Goal: Information Seeking & Learning: Compare options

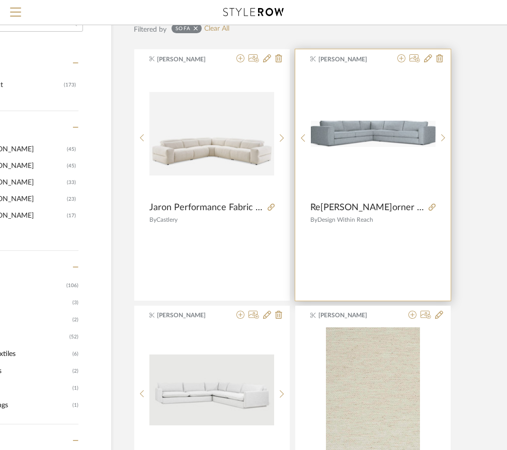
scroll to position [199, 100]
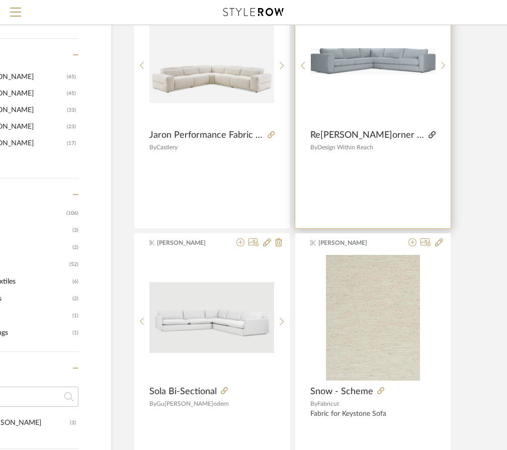
click at [428, 134] on icon at bounding box center [431, 134] width 7 height 7
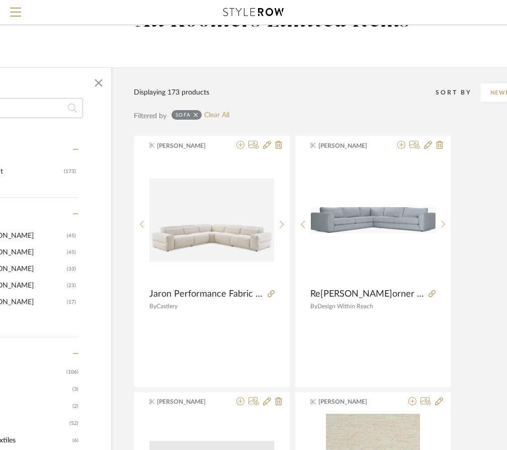
scroll to position [0, 100]
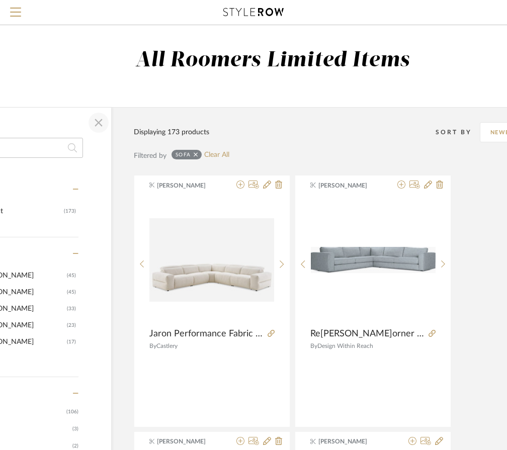
click at [91, 128] on span "button" at bounding box center [98, 123] width 24 height 24
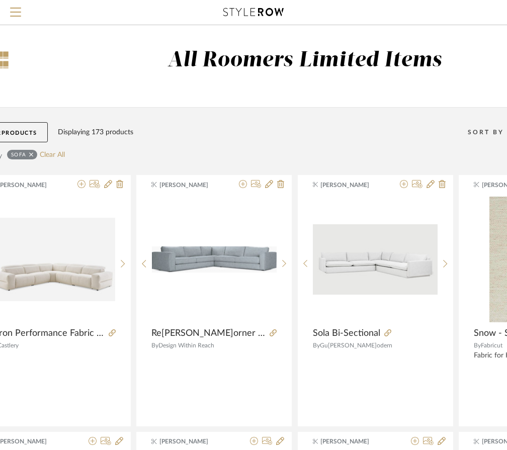
scroll to position [0, 0]
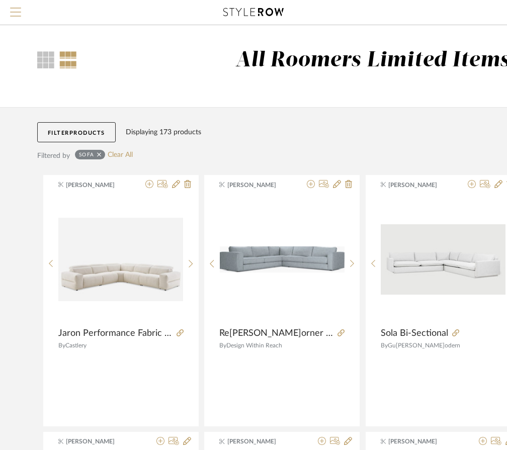
click at [18, 11] on span "Menu" at bounding box center [15, 15] width 11 height 15
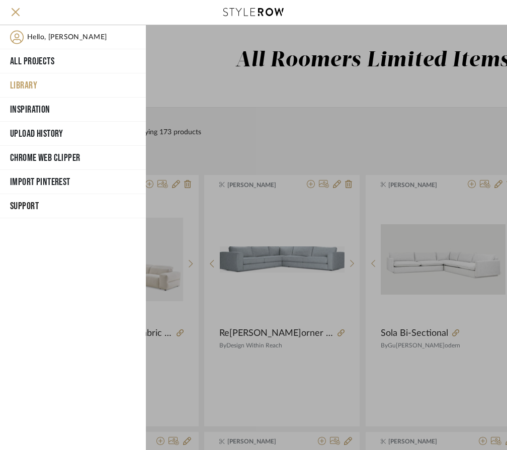
click at [42, 80] on button "Library" at bounding box center [73, 85] width 146 height 24
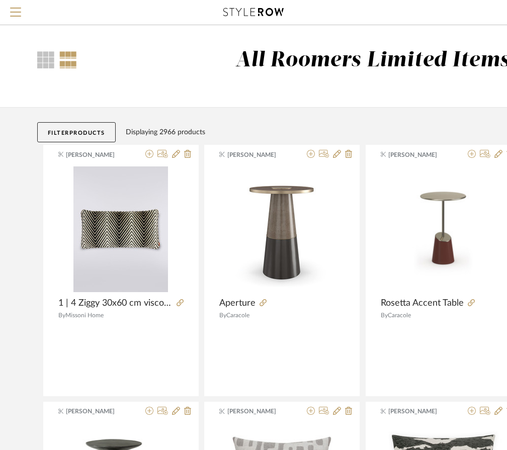
click at [87, 132] on span "Products" at bounding box center [87, 133] width 36 height 6
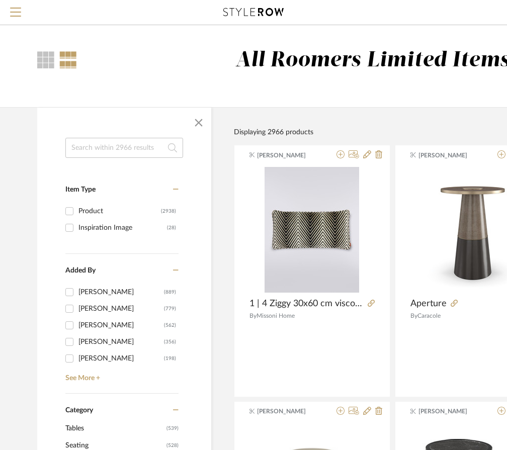
click at [92, 139] on input at bounding box center [124, 148] width 118 height 20
type input "SIDE TABLES"
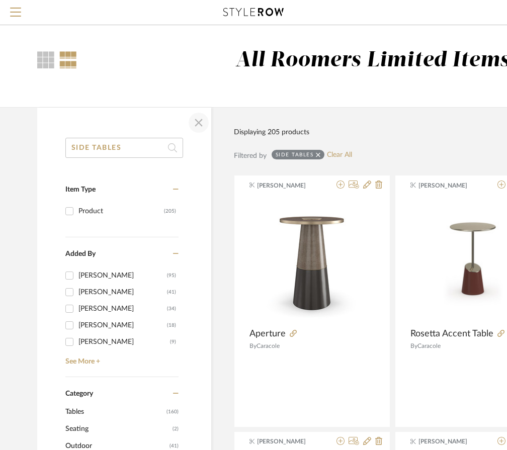
click at [209, 126] on span "button" at bounding box center [198, 123] width 24 height 24
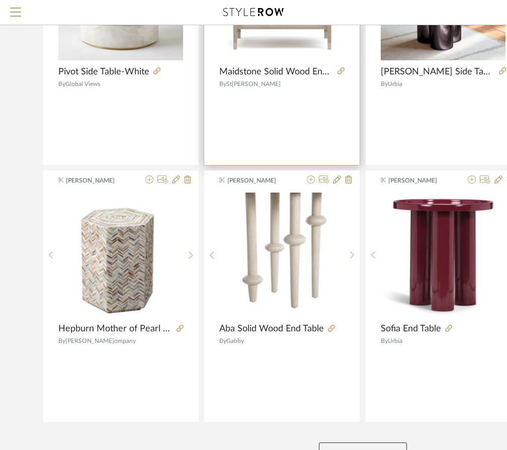
scroll to position [2140, 0]
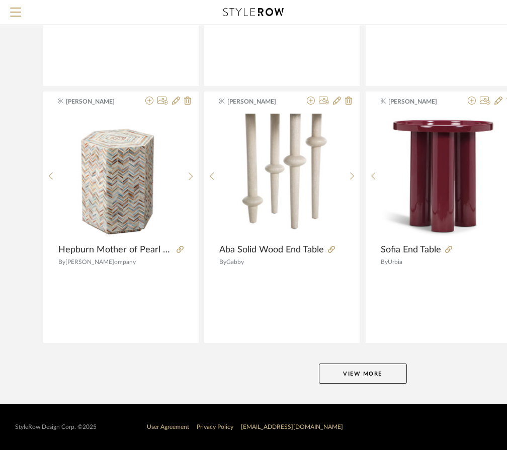
click at [395, 371] on button "View More" at bounding box center [363, 373] width 88 height 20
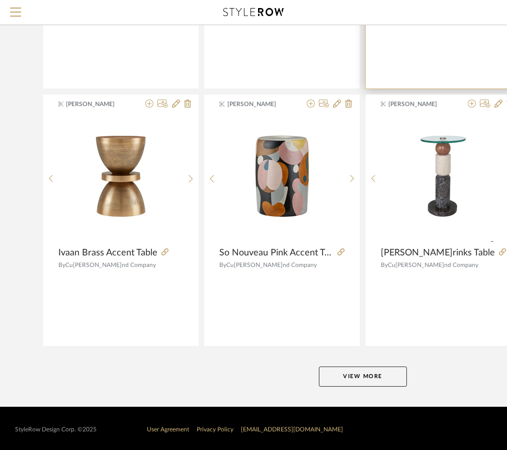
scroll to position [4454, 0]
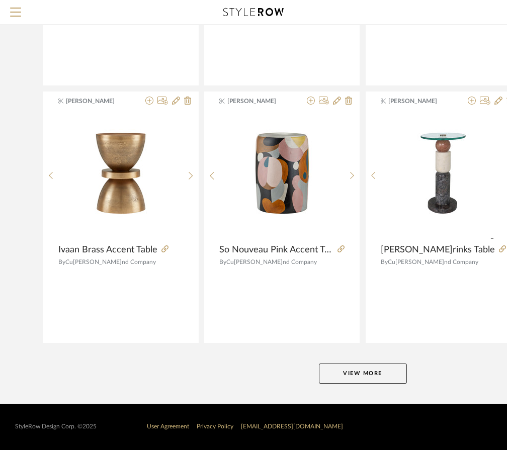
click at [354, 365] on button "View More" at bounding box center [363, 373] width 88 height 20
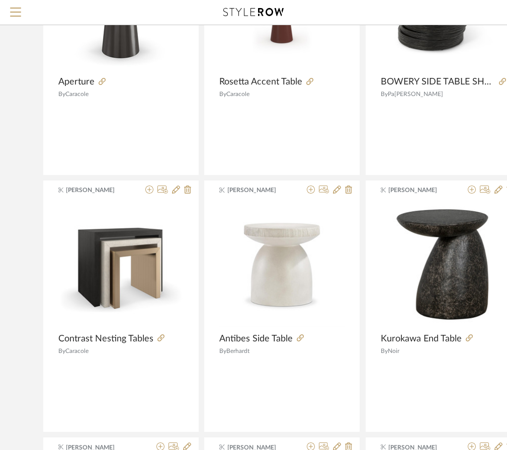
scroll to position [0, 0]
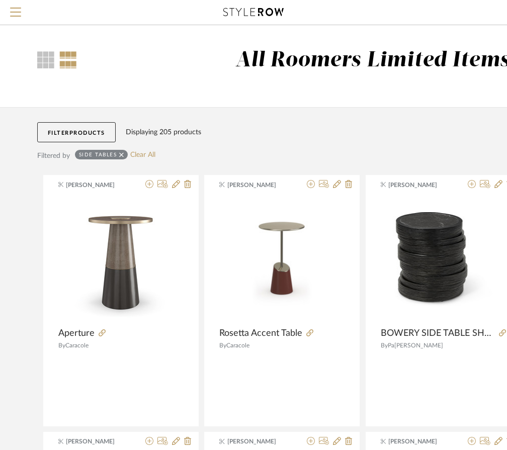
click at [59, 125] on button "Filter Products" at bounding box center [76, 132] width 78 height 20
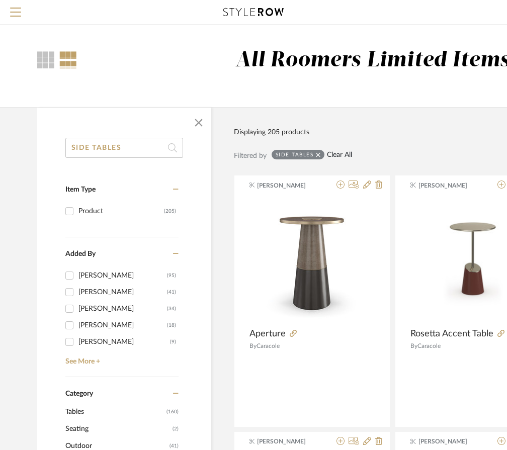
click at [333, 154] on link "Clear All" at bounding box center [339, 155] width 25 height 9
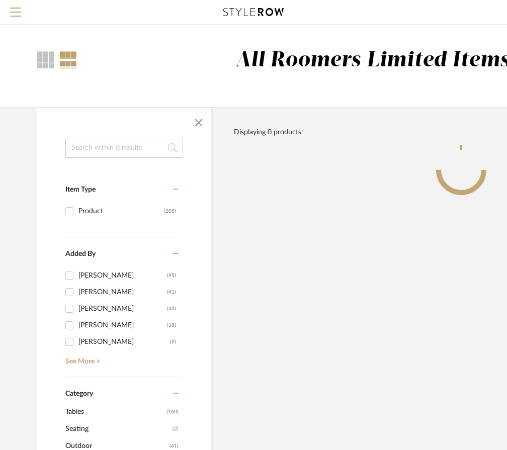
click at [106, 150] on input at bounding box center [124, 148] width 118 height 20
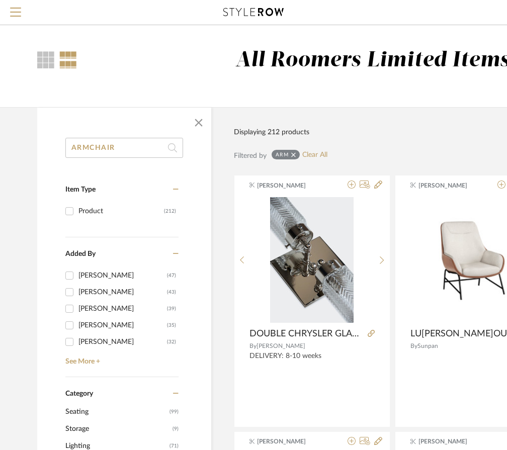
type input "ARMCHAIR"
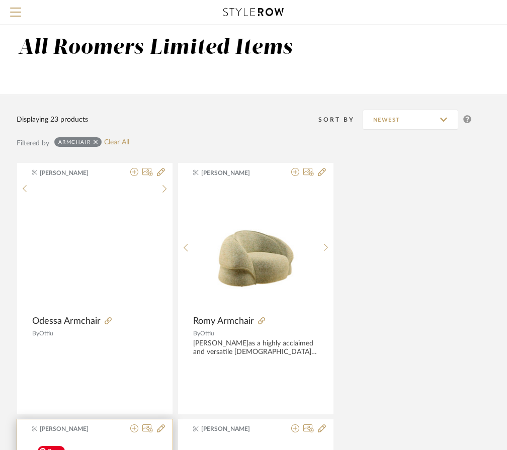
scroll to position [0, 217]
